Goal: Task Accomplishment & Management: Use online tool/utility

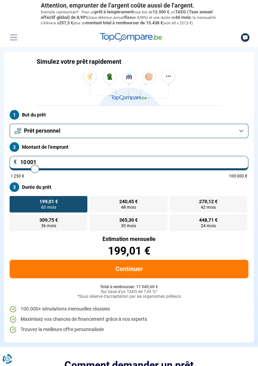
click at [242, 137] on button "Prêt personnel" at bounding box center [129, 131] width 239 height 14
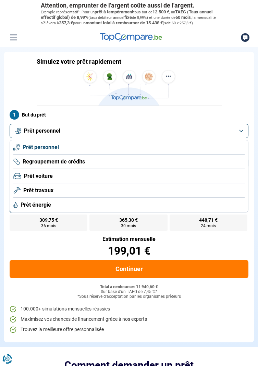
click at [30, 151] on span "Prêt personnel" at bounding box center [41, 148] width 36 height 8
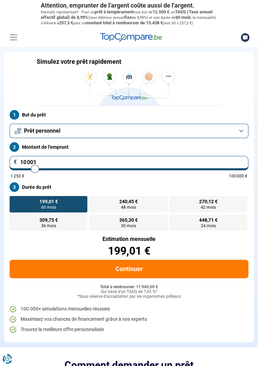
type input "9 000"
type input "9000"
type input "10 250"
type input "10250"
type input "11 000"
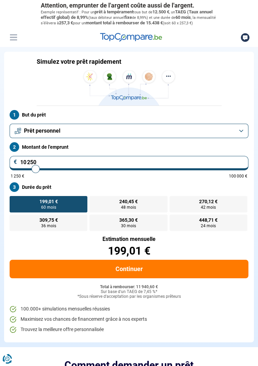
type input "11000"
type input "11 750"
type input "11750"
type input "12 250"
type input "12250"
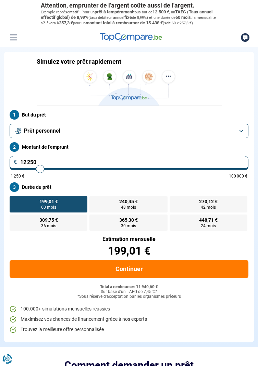
type input "13 250"
type input "13250"
type input "13 500"
type input "13500"
type input "14 750"
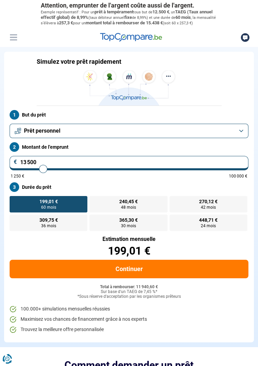
type input "14750"
type input "15 250"
type input "15250"
type input "15 750"
type input "15750"
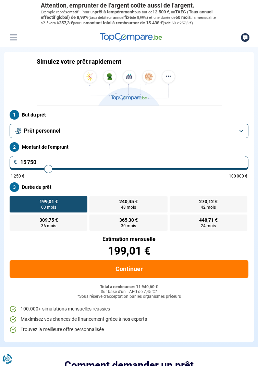
type input "16 750"
type input "16750"
type input "17 750"
type input "17750"
type input "18 000"
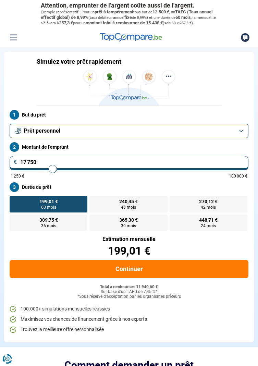
type input "18000"
type input "19 500"
type input "19500"
type input "20 250"
type input "20250"
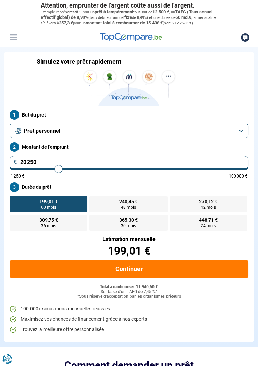
type input "20 750"
type input "20750"
type input "22 250"
type input "22250"
type input "23 250"
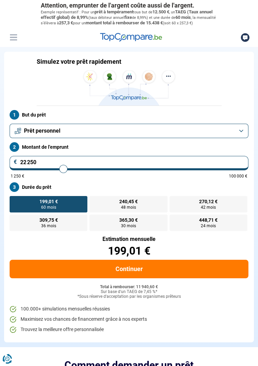
type input "23250"
type input "23 500"
type input "23500"
type input "25 000"
type input "25000"
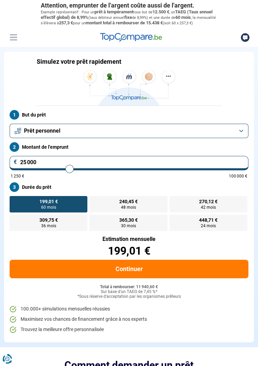
type input "25 750"
type input "25750"
type input "26 250"
type input "26250"
type input "27 750"
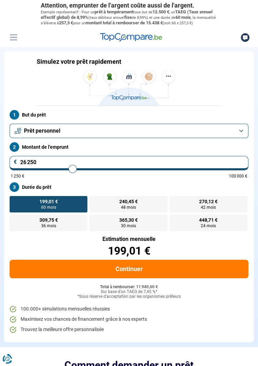
type input "27750"
type input "28 500"
type input "28500"
type input "28 750"
type input "28750"
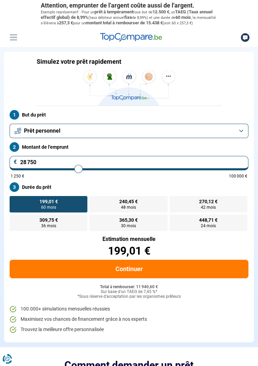
type input "30 250"
type input "30250"
type input "31 250"
type input "31250"
type input "32 250"
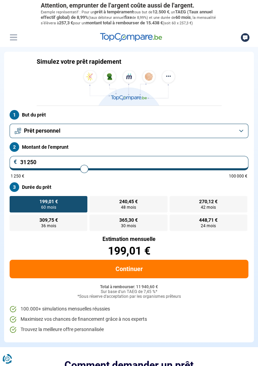
type input "32250"
type input "32 750"
type input "32750"
type input "34 250"
type input "34250"
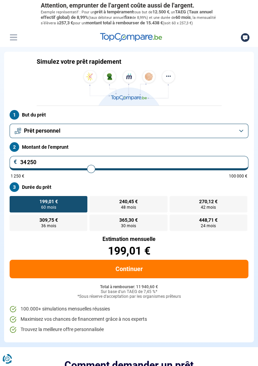
type input "34 500"
type input "34500"
type input "36 250"
type input "36250"
type input "37 250"
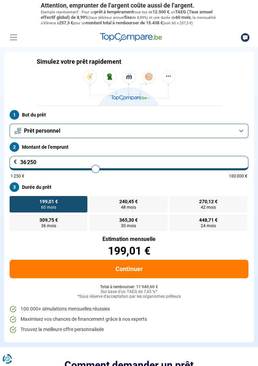
type input "37250"
type input "37 500"
type input "37500"
type input "39 250"
type input "39250"
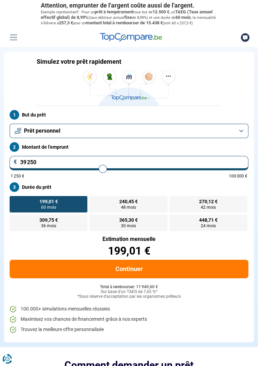
type input "39 750"
type input "39750"
type input "41 000"
type input "41000"
type input "41 750"
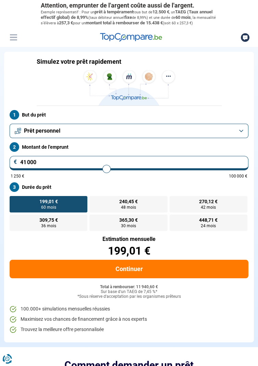
type input "41750"
type input "42 750"
type input "42750"
type input "43 000"
type input "43000"
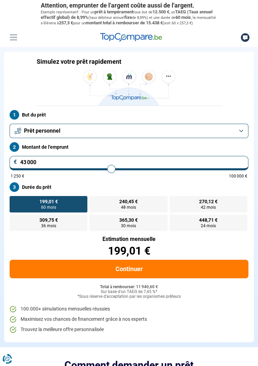
type input "44 750"
type input "44750"
type input "45 500"
type input "45500"
type input "45 750"
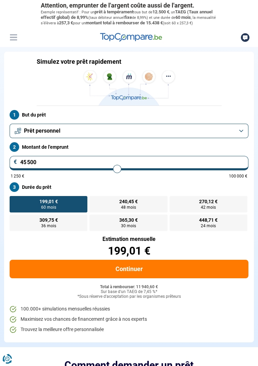
type input "45750"
type input "47 000"
type input "47000"
type input "48 000"
type input "48000"
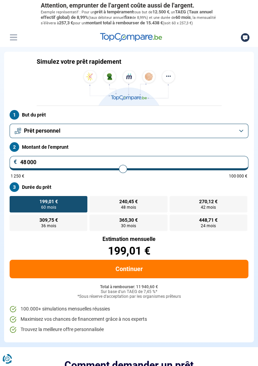
type input "48 500"
type input "48500"
type input "49 500"
type input "49500"
type input "50 250"
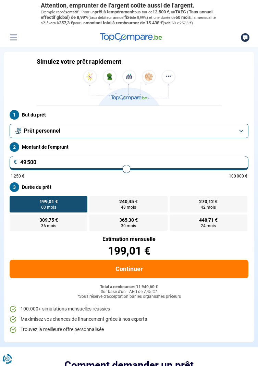
type input "50250"
type input "51 250"
type input "51250"
type input "51 500"
type input "51500"
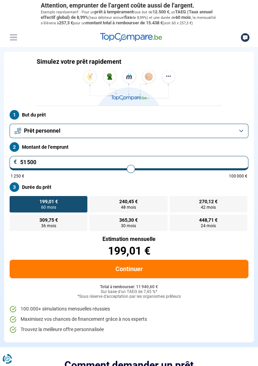
type input "52 750"
type input "52750"
type input "53 500"
type input "53500"
type input "53 750"
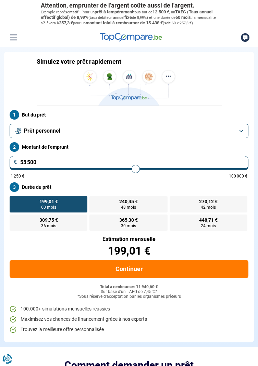
type input "53750"
type input "55 000"
type input "55000"
type input "55 500"
type input "55500"
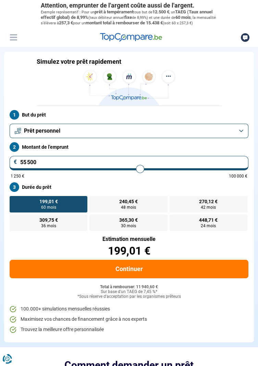
type input "56 750"
type input "56750"
type input "57 000"
type input "57000"
type input "58 250"
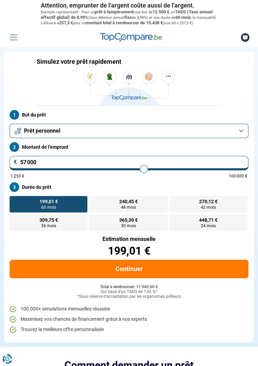
type input "58250"
type input "58 500"
type input "58500"
type input "59 750"
type input "59750"
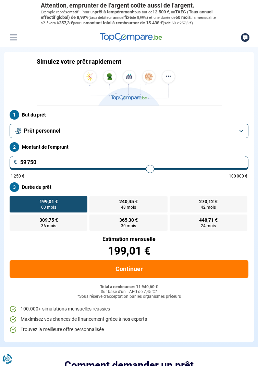
type input "60 000"
type input "60000"
type input "61 250"
type input "61250"
type input "62 000"
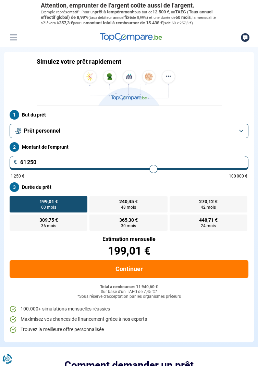
type input "62000"
type input "62 250"
type input "62250"
type input "63 500"
type input "63500"
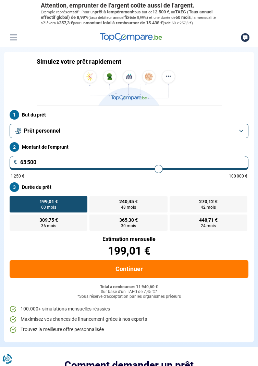
type input "63 750"
type input "63750"
type input "65 000"
type input "65000"
type input "65 250"
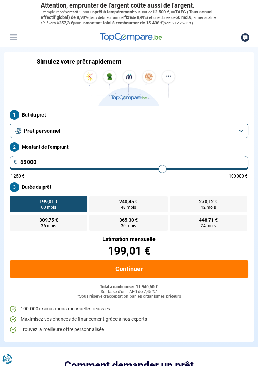
type input "65250"
type input "65 750"
type input "65750"
type input "66 500"
type input "66500"
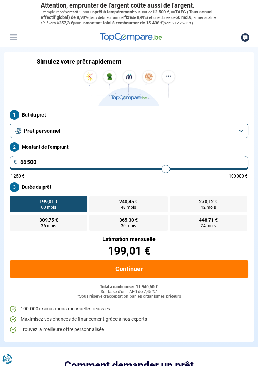
type input "67 500"
type input "67500"
type input "67 750"
type input "67750"
type input "68 250"
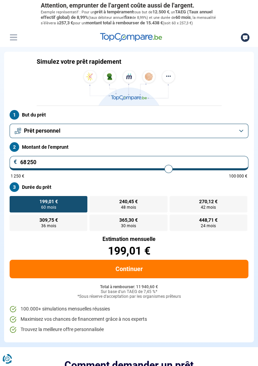
type input "68250"
type input "68 750"
type input "68750"
type input "69 250"
type input "69250"
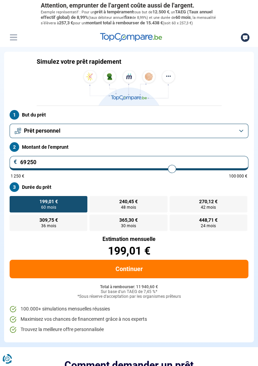
type input "69 750"
type input "69750"
type input "70 250"
type input "70250"
type input "70 750"
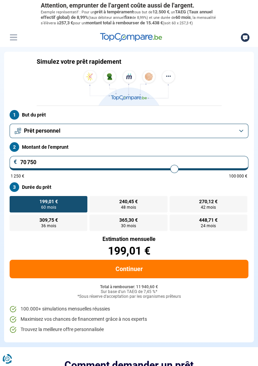
type input "70750"
type input "71 250"
type input "71250"
type input "71 500"
type input "71500"
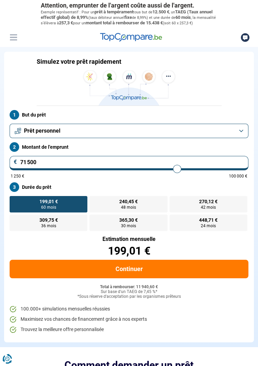
type input "71 750"
type input "71750"
type input "72 000"
type input "72000"
type input "72 250"
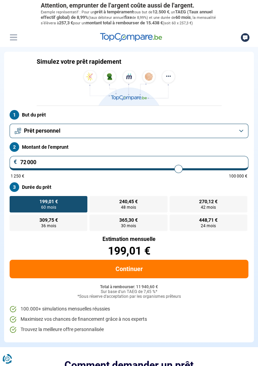
type input "72250"
type input "72 500"
type input "72500"
type input "72 750"
type input "72750"
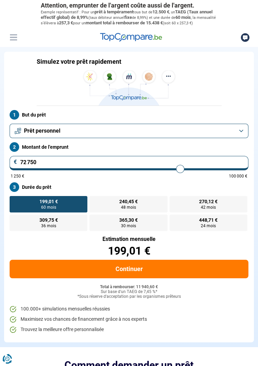
type input "73 000"
type input "73000"
type input "73 250"
type input "73250"
type input "73 500"
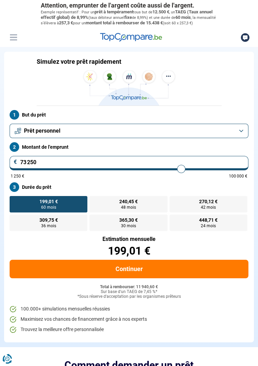
type input "73500"
type input "73 750"
type input "73750"
type input "74 000"
type input "74000"
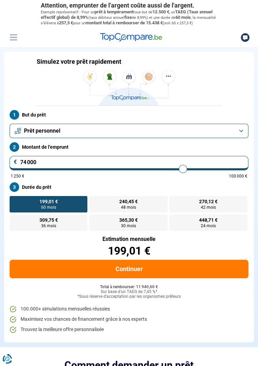
type input "74 250"
type input "74250"
type input "74 500"
type input "74500"
type input "74 750"
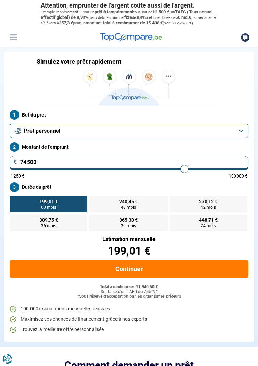
type input "74750"
type input "75 000"
type input "75000"
type input "75 250"
type input "75250"
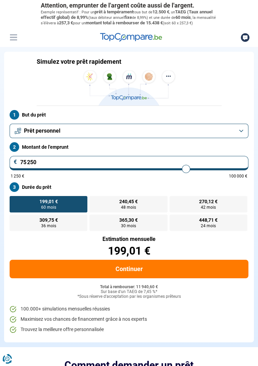
type input "75 500"
type input "75500"
type input "75 750"
type input "75750"
type input "76 000"
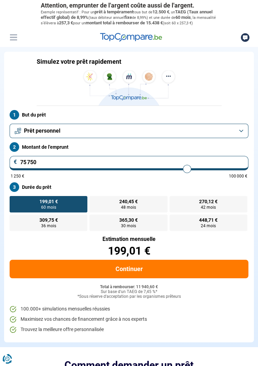
type input "76000"
type input "76 250"
type input "76250"
type input "76 500"
type input "76500"
